Goal: Task Accomplishment & Management: Use online tool/utility

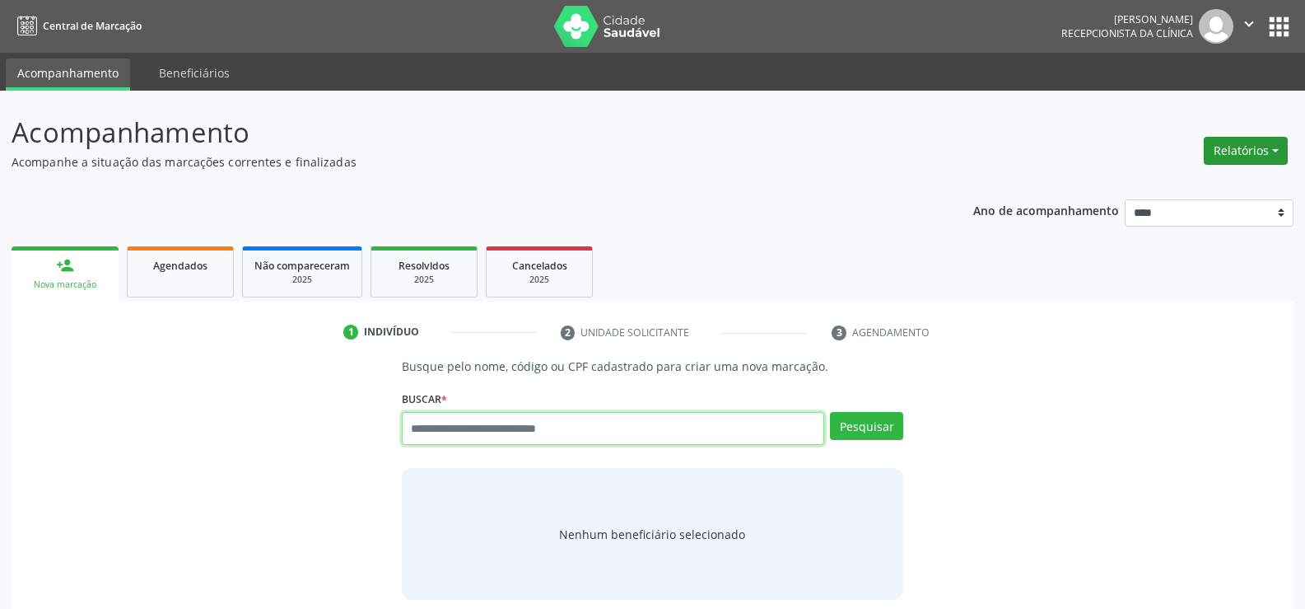
click at [1205, 151] on button "Relatórios" at bounding box center [1246, 151] width 84 height 28
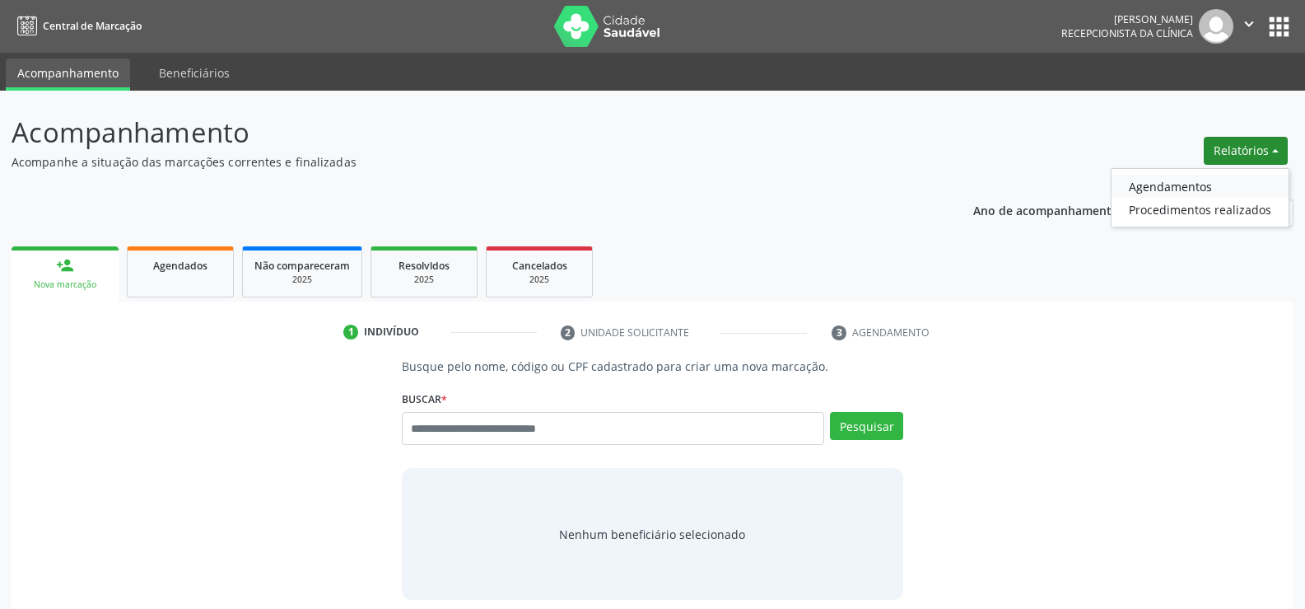
click at [1177, 181] on link "Agendamentos" at bounding box center [1200, 186] width 177 height 23
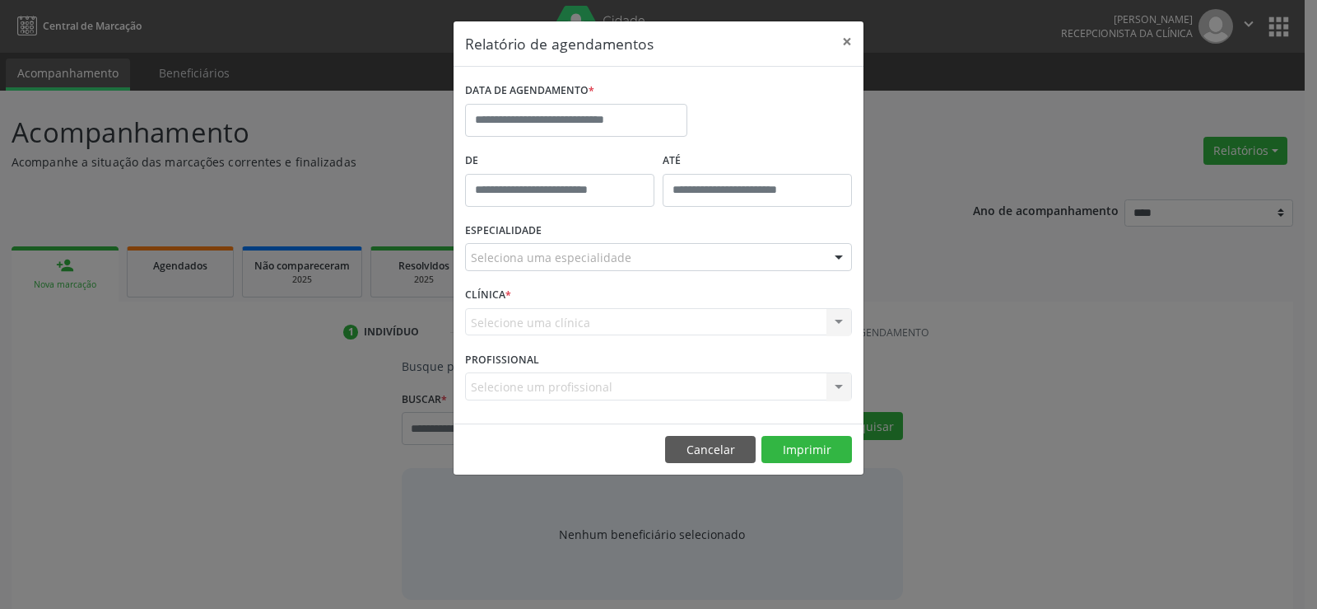
click at [559, 137] on div "DATA DE AGENDAMENTO *" at bounding box center [576, 113] width 231 height 70
click at [557, 119] on input "text" at bounding box center [576, 120] width 222 height 33
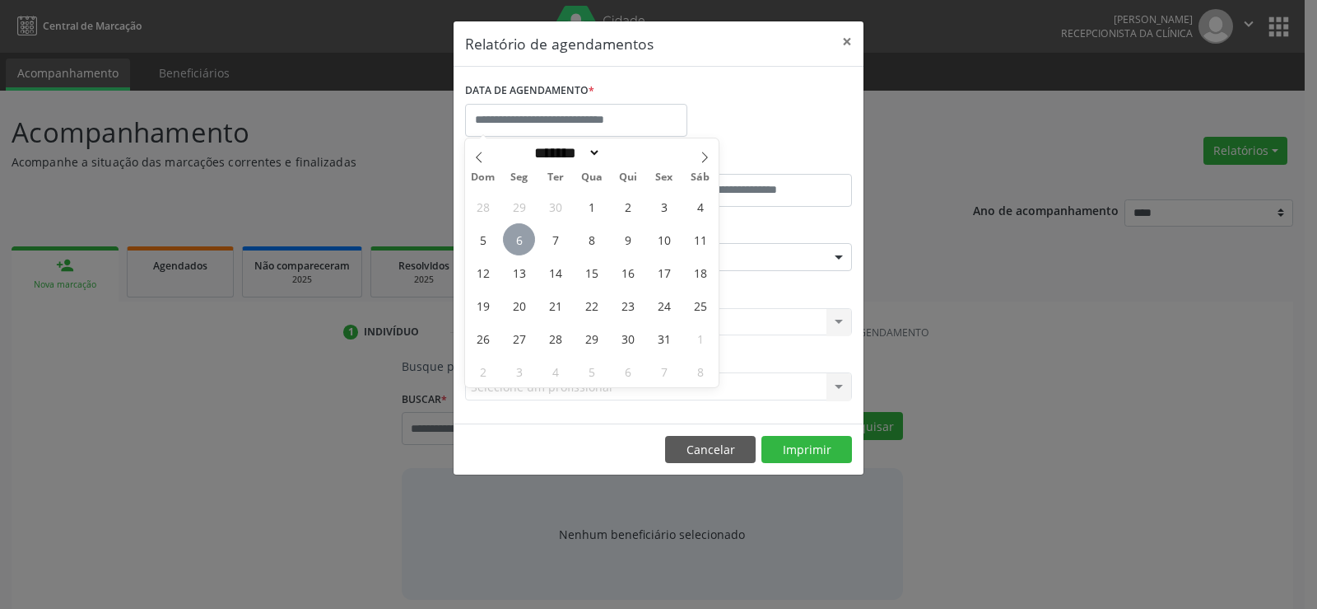
click at [523, 247] on span "6" at bounding box center [519, 239] width 32 height 32
type input "**********"
click at [523, 247] on span "6" at bounding box center [519, 239] width 32 height 32
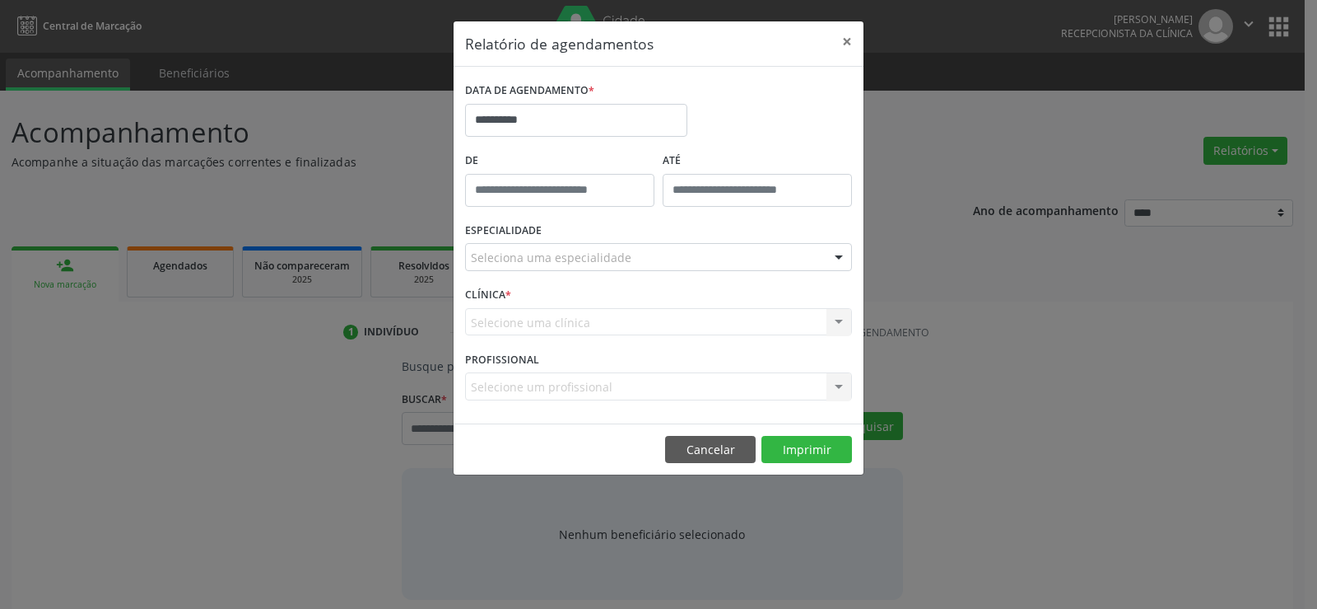
click at [523, 248] on div "Seleciona uma especialidade" at bounding box center [658, 257] width 387 height 28
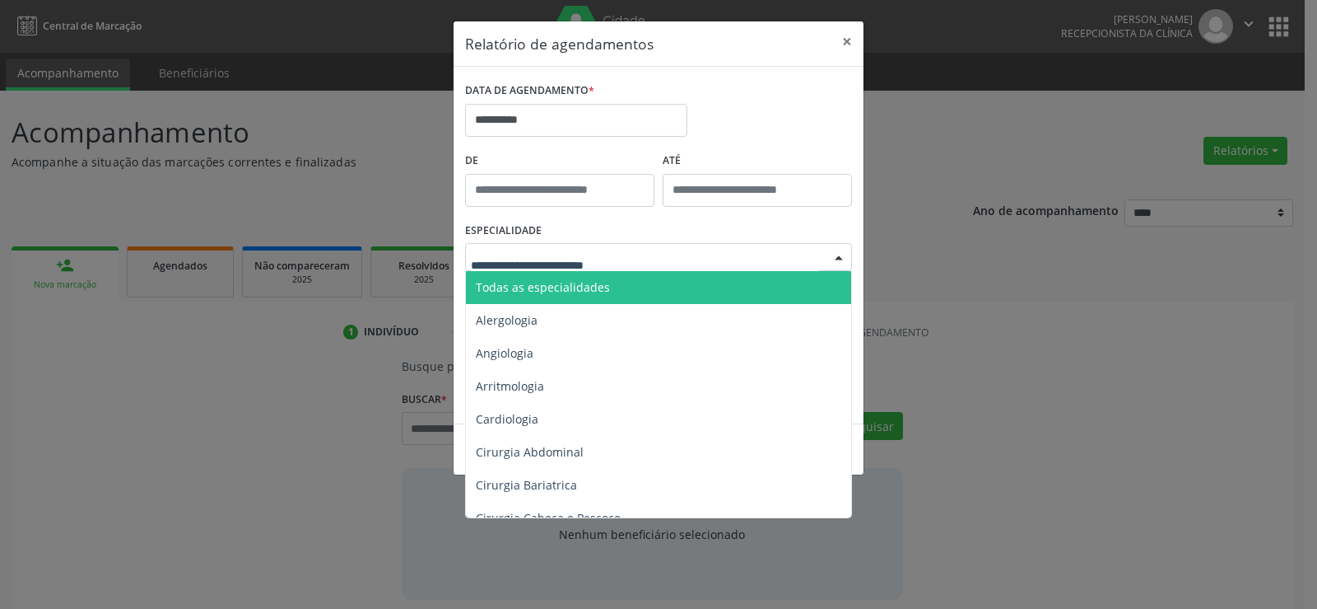
click at [530, 268] on input "text" at bounding box center [644, 265] width 347 height 33
click at [536, 287] on span "Todas as especialidades" at bounding box center [543, 287] width 134 height 16
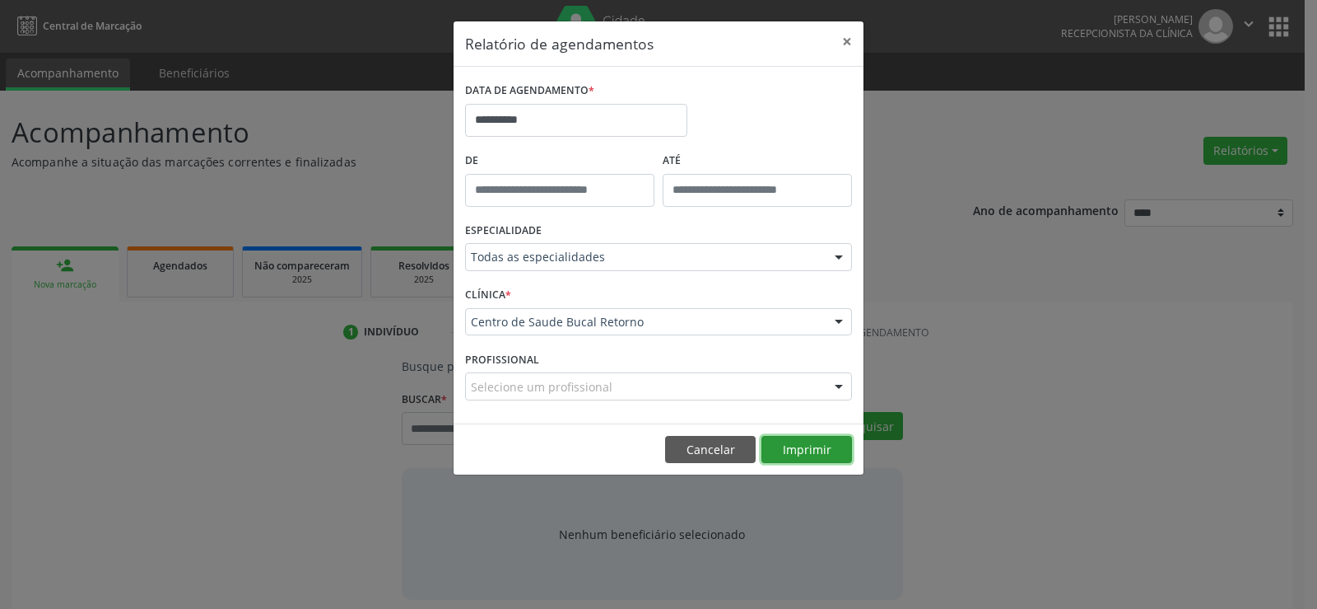
click at [810, 451] on button "Imprimir" at bounding box center [807, 450] width 91 height 28
